Goal: Task Accomplishment & Management: Manage account settings

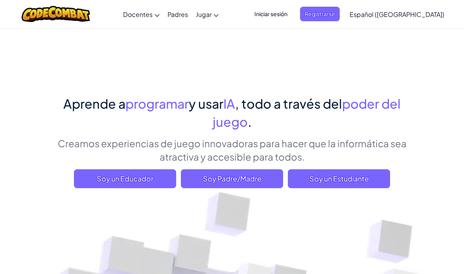
click at [292, 15] on span "Iniciar sesión" at bounding box center [271, 14] width 42 height 15
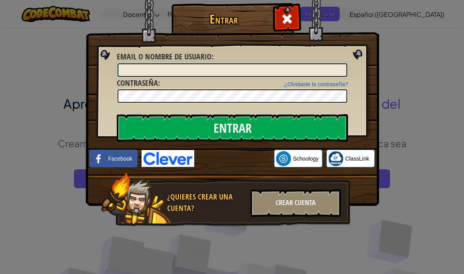
click at [276, 70] on input "Email o Nombre de usuario :" at bounding box center [233, 69] width 230 height 13
click at [303, 81] on link "¿Olvidaste la contraseña?" at bounding box center [316, 84] width 64 height 6
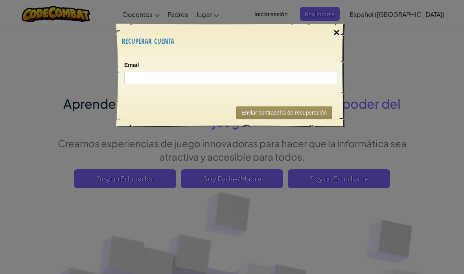
click at [333, 35] on div "×" at bounding box center [337, 32] width 18 height 23
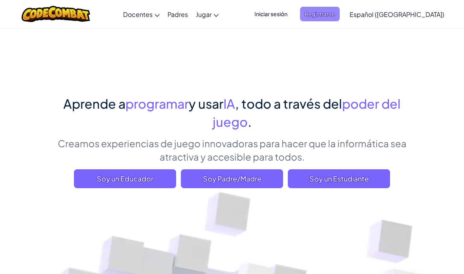
click at [340, 11] on span "Registrarse" at bounding box center [320, 14] width 40 height 15
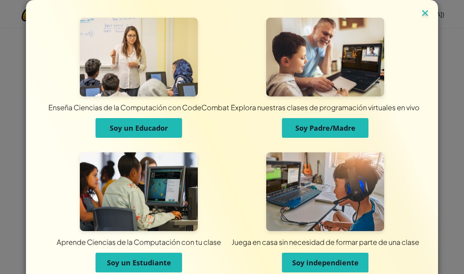
click at [423, 18] on img at bounding box center [425, 14] width 10 height 12
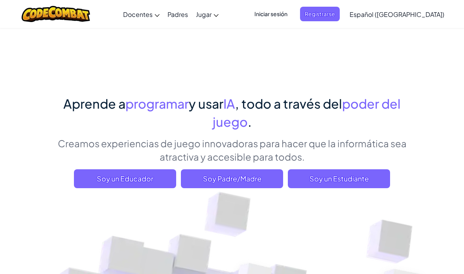
click at [292, 21] on span "Iniciar sesión" at bounding box center [271, 14] width 42 height 15
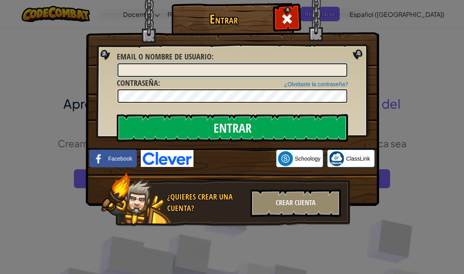
click at [236, 68] on input "Email o Nombre de usuario :" at bounding box center [233, 69] width 230 height 13
click at [261, 156] on div "Acceder con Google. Se abre en una pestaña nueva" at bounding box center [234, 158] width 75 height 17
